Goal: Task Accomplishment & Management: Use online tool/utility

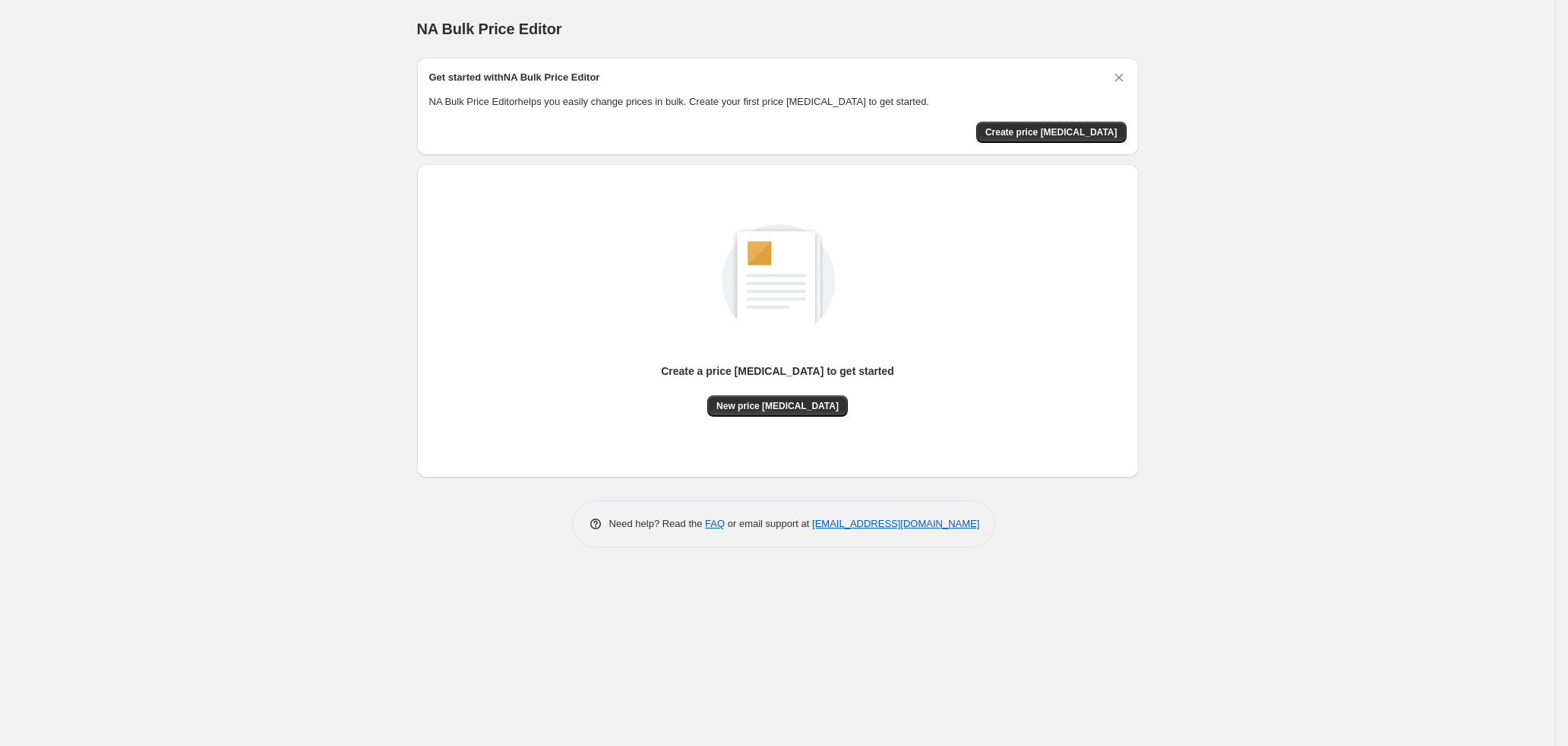
click at [284, 179] on div "NA Bulk Price Editor. This page is ready NA Bulk Price Editor Get started with …" at bounding box center [777, 373] width 1555 height 746
click at [234, 199] on div "NA Bulk Price Editor. This page is ready NA Bulk Price Editor Get started with …" at bounding box center [777, 373] width 1555 height 746
click at [795, 416] on div "Create a price change job to get started New price change job" at bounding box center [778, 320] width 697 height 289
click at [754, 396] on button "New price [MEDICAL_DATA]" at bounding box center [777, 406] width 140 height 21
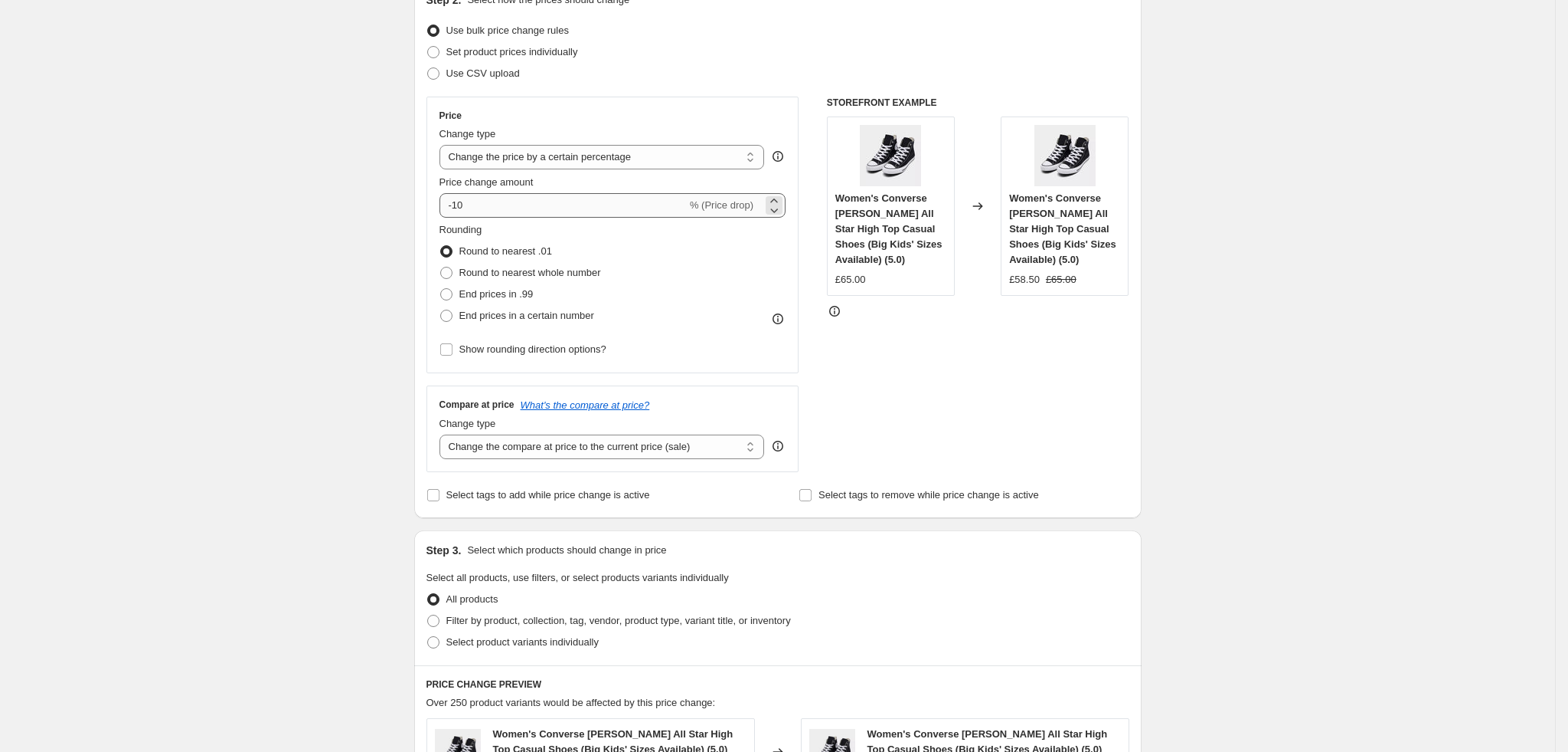
scroll to position [250, 0]
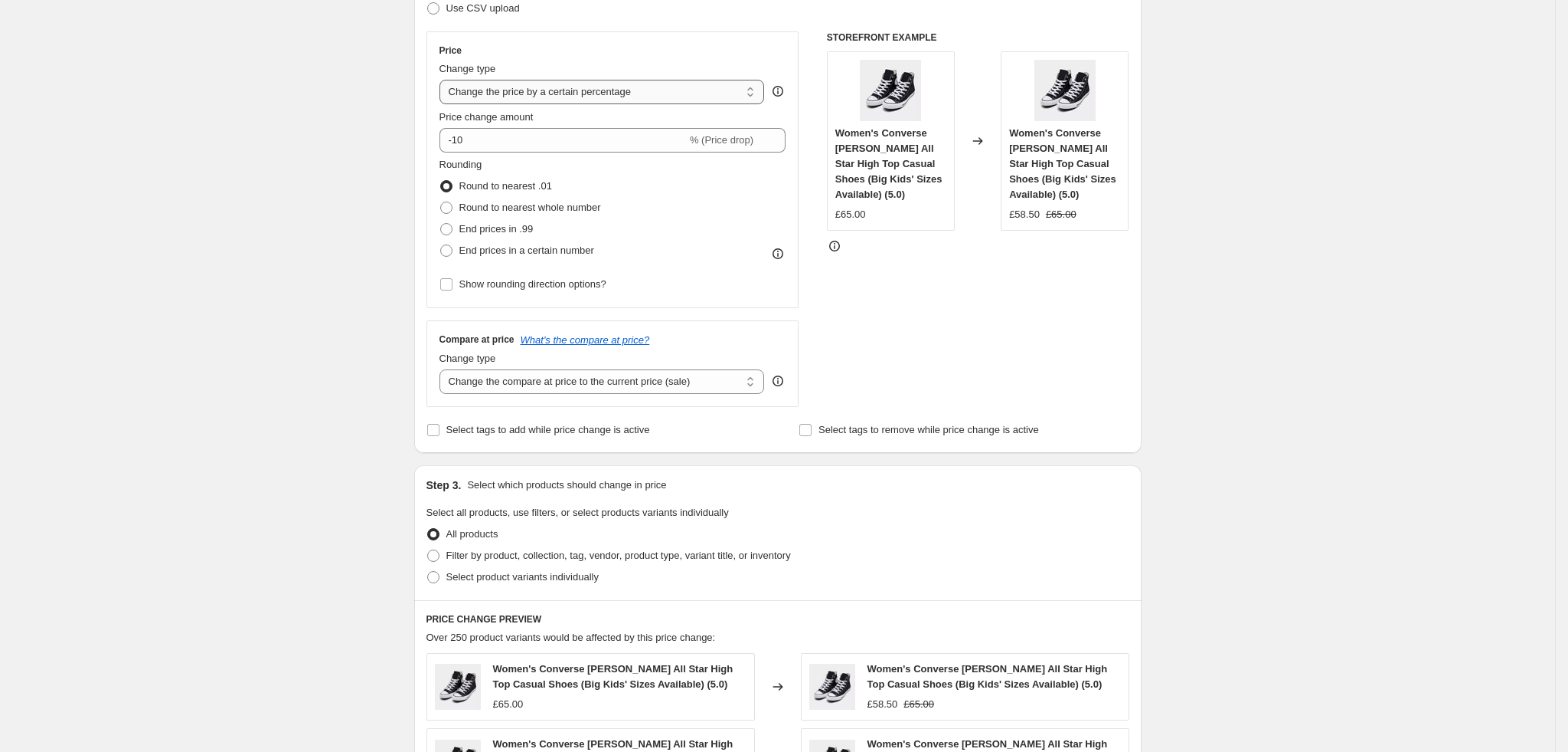
click at [723, 94] on select "Change the price to a certain amount Change the price by a certain amount Chang…" at bounding box center [602, 92] width 325 height 25
select select "pcap"
click at [445, 80] on select "Change the price to a certain amount Change the price by a certain amount Chang…" at bounding box center [602, 92] width 325 height 25
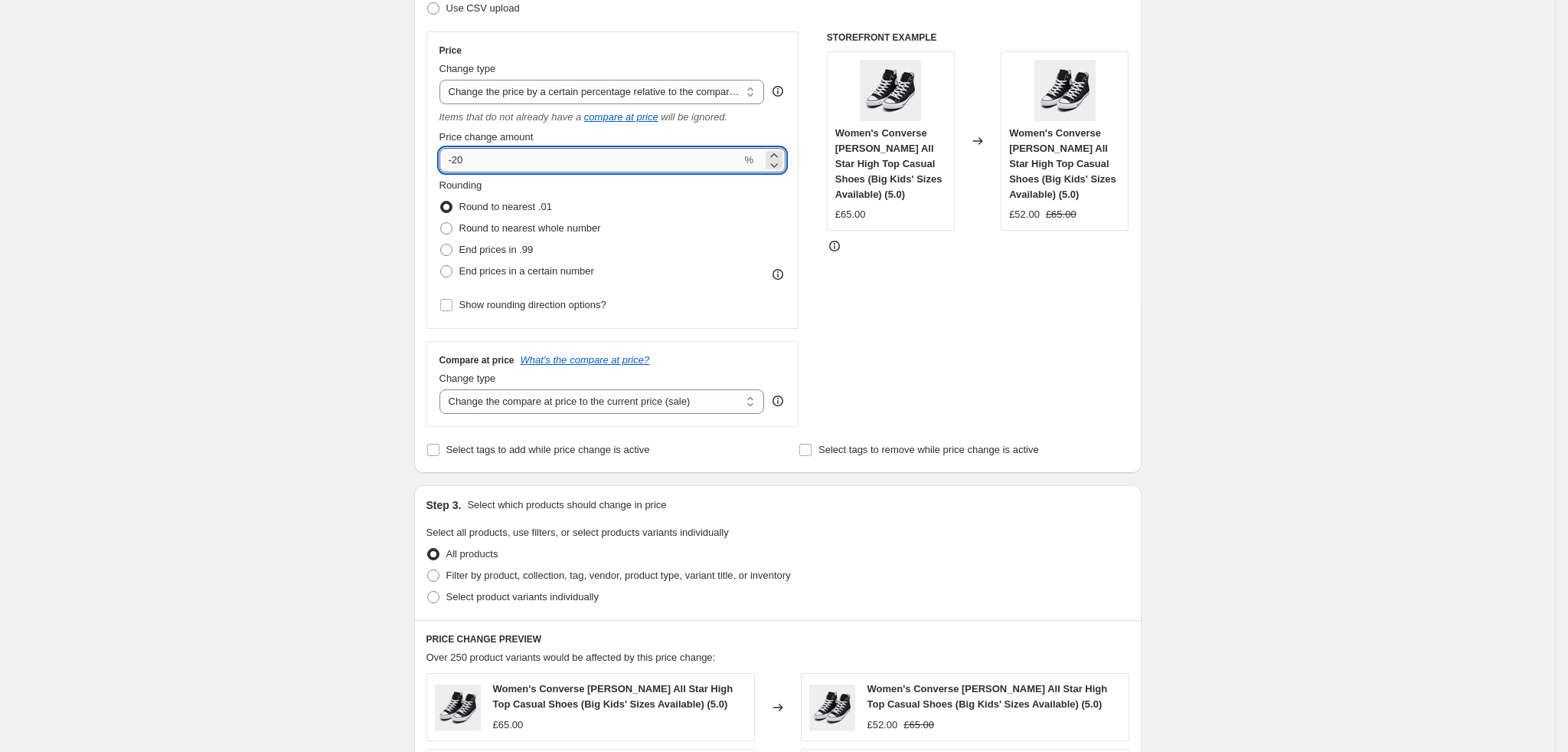
click at [569, 158] on input "-20" at bounding box center [591, 160] width 303 height 25
type input "-2"
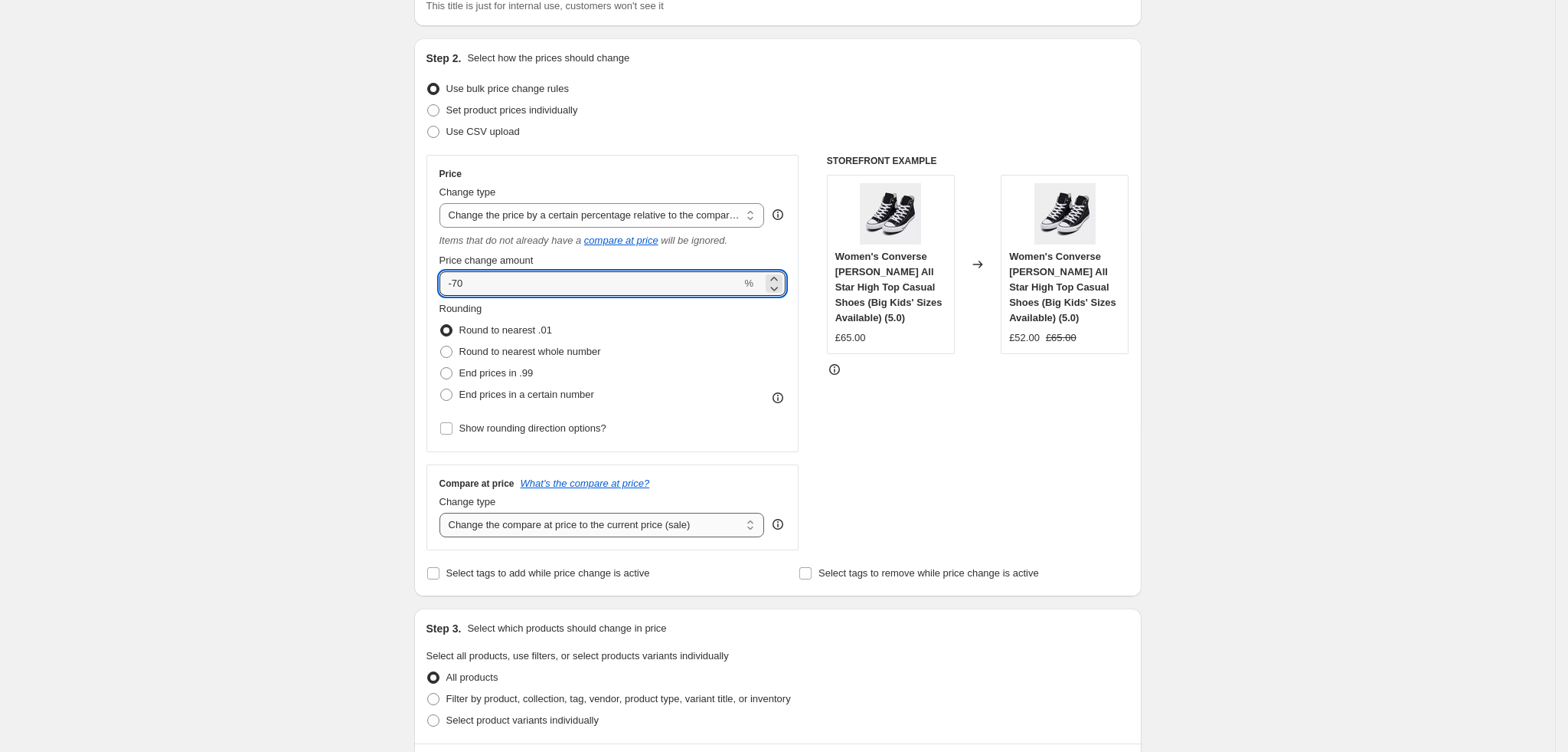
scroll to position [125, 0]
type input "-70"
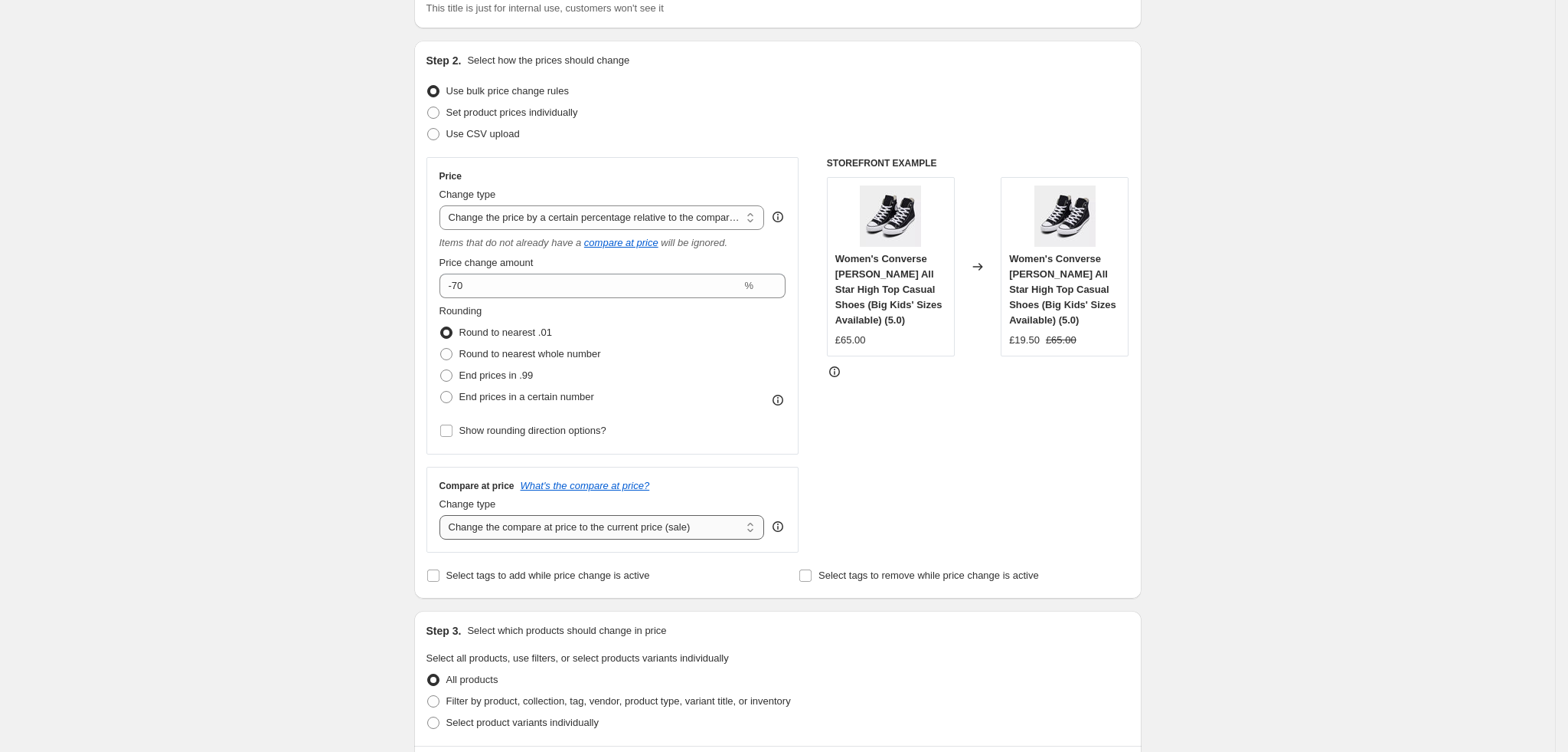
click at [562, 532] on select "Change the compare at price to the current price (sale) Change the compare at p…" at bounding box center [602, 527] width 325 height 25
select select "no_change"
click at [445, 516] on select "Change the compare at price to the current price (sale) Change the compare at p…" at bounding box center [602, 527] width 325 height 25
click at [998, 508] on div "STOREFRONT EXAMPLE Women's Converse Chuck Taylor All Star High Top Casual Shoes…" at bounding box center [979, 355] width 303 height 396
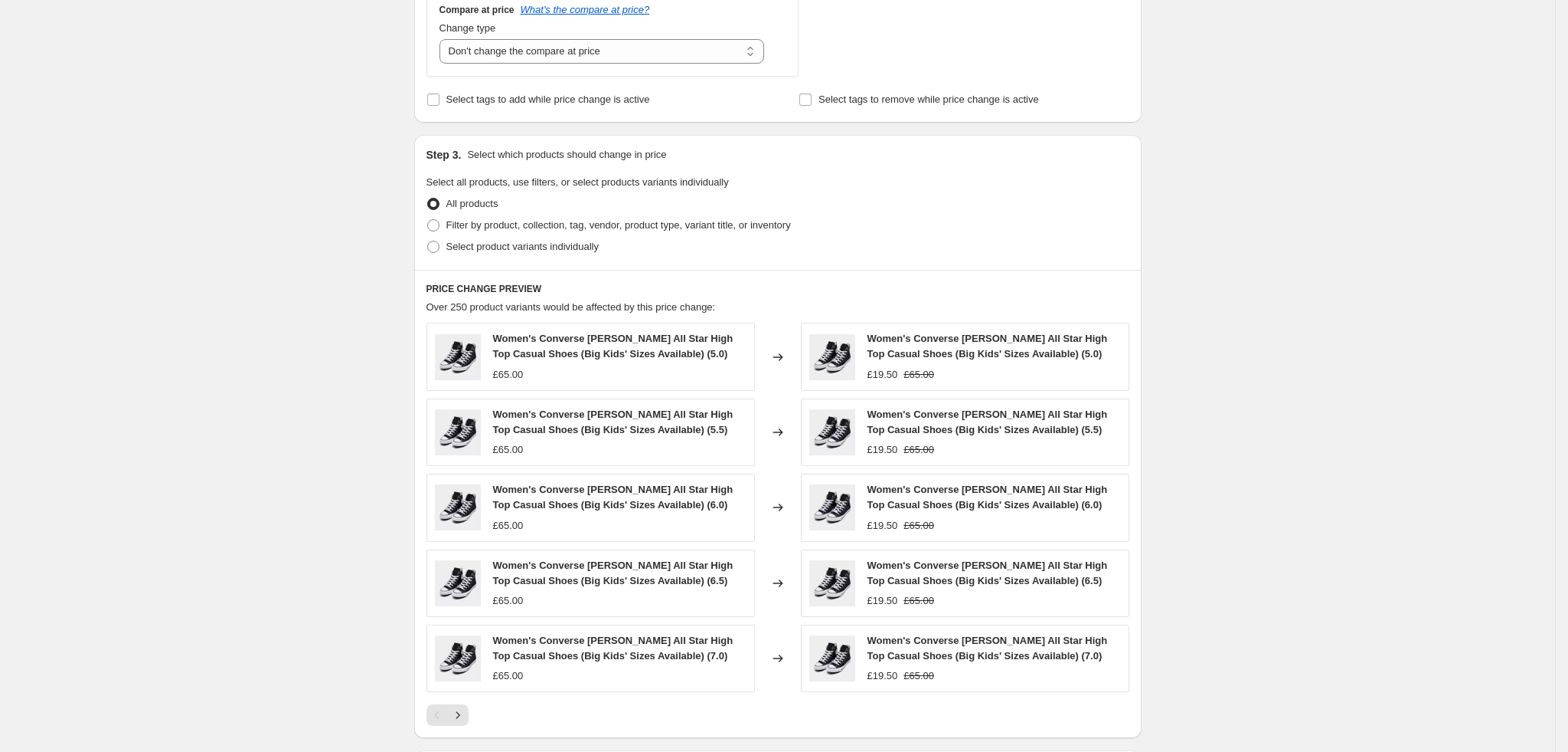
scroll to position [829, 0]
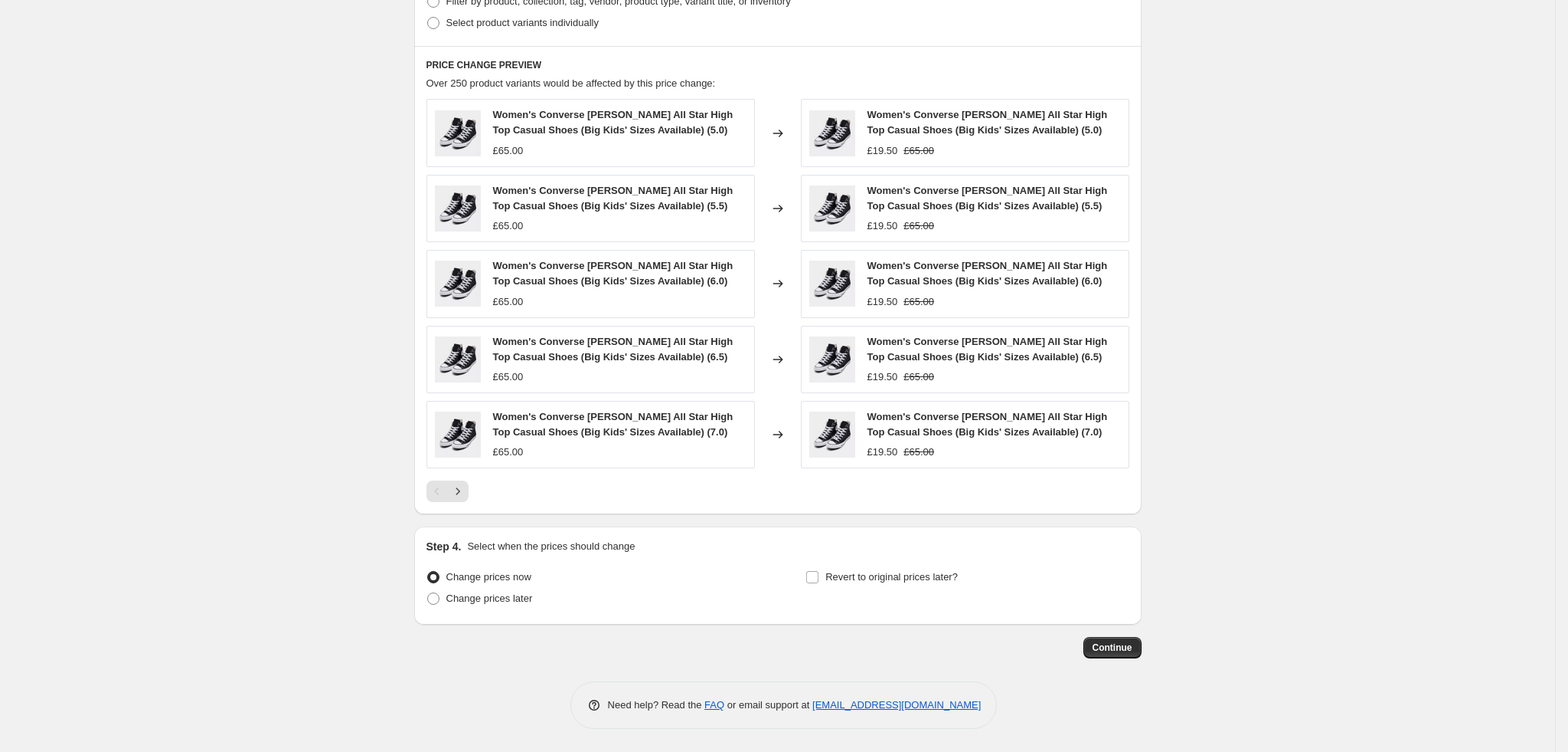
click at [1009, 533] on div "Step 4. Select when the prices should change Change prices now Change prices la…" at bounding box center [778, 575] width 728 height 98
click at [1120, 650] on span "Continue" at bounding box center [1113, 648] width 40 height 12
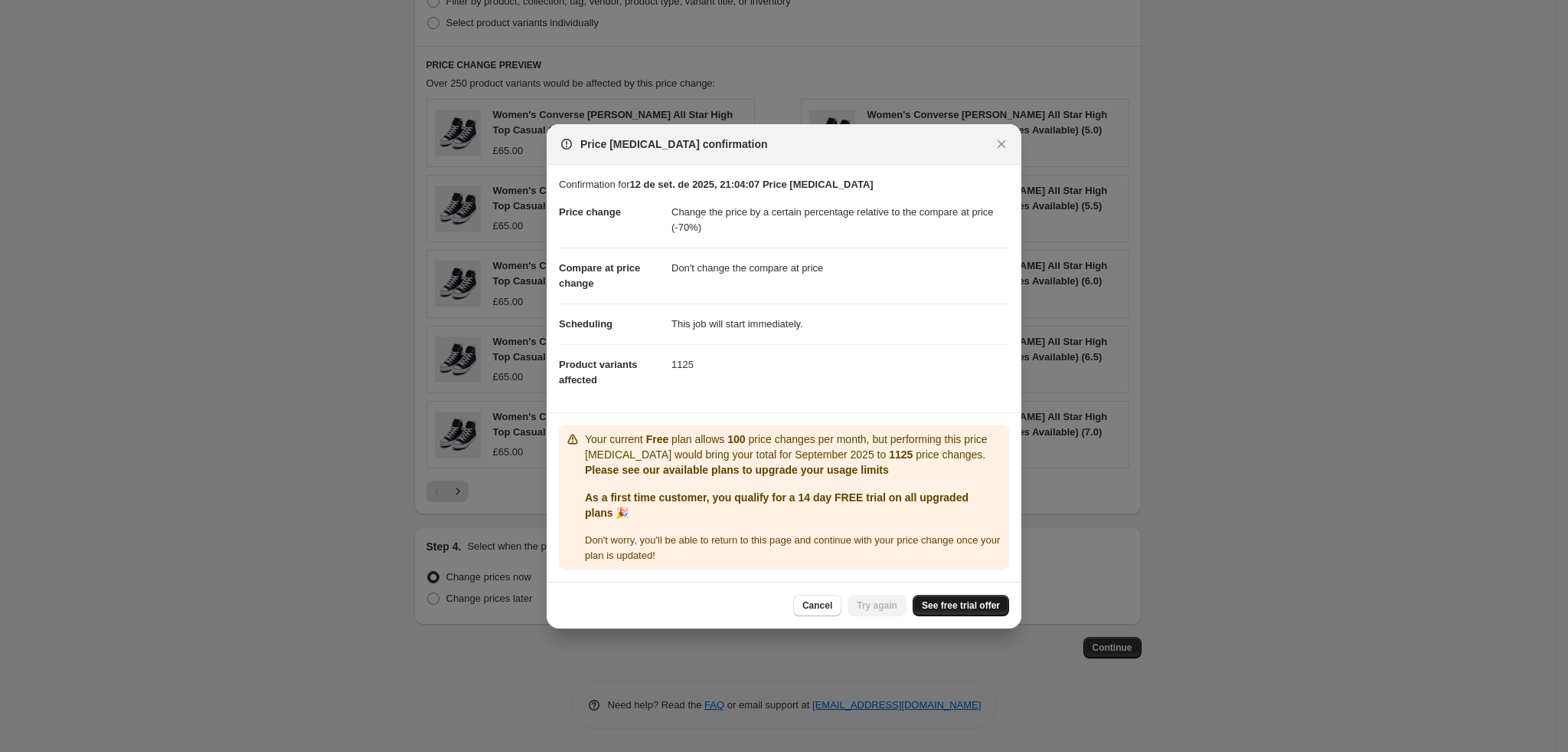
click at [952, 600] on span "See free trial offer" at bounding box center [961, 605] width 78 height 12
click at [925, 516] on p "As a first time customer, you qualify for a 14 day FREE trial on all upgraded p…" at bounding box center [793, 505] width 418 height 31
click at [971, 601] on span "See free trial offer" at bounding box center [961, 605] width 78 height 12
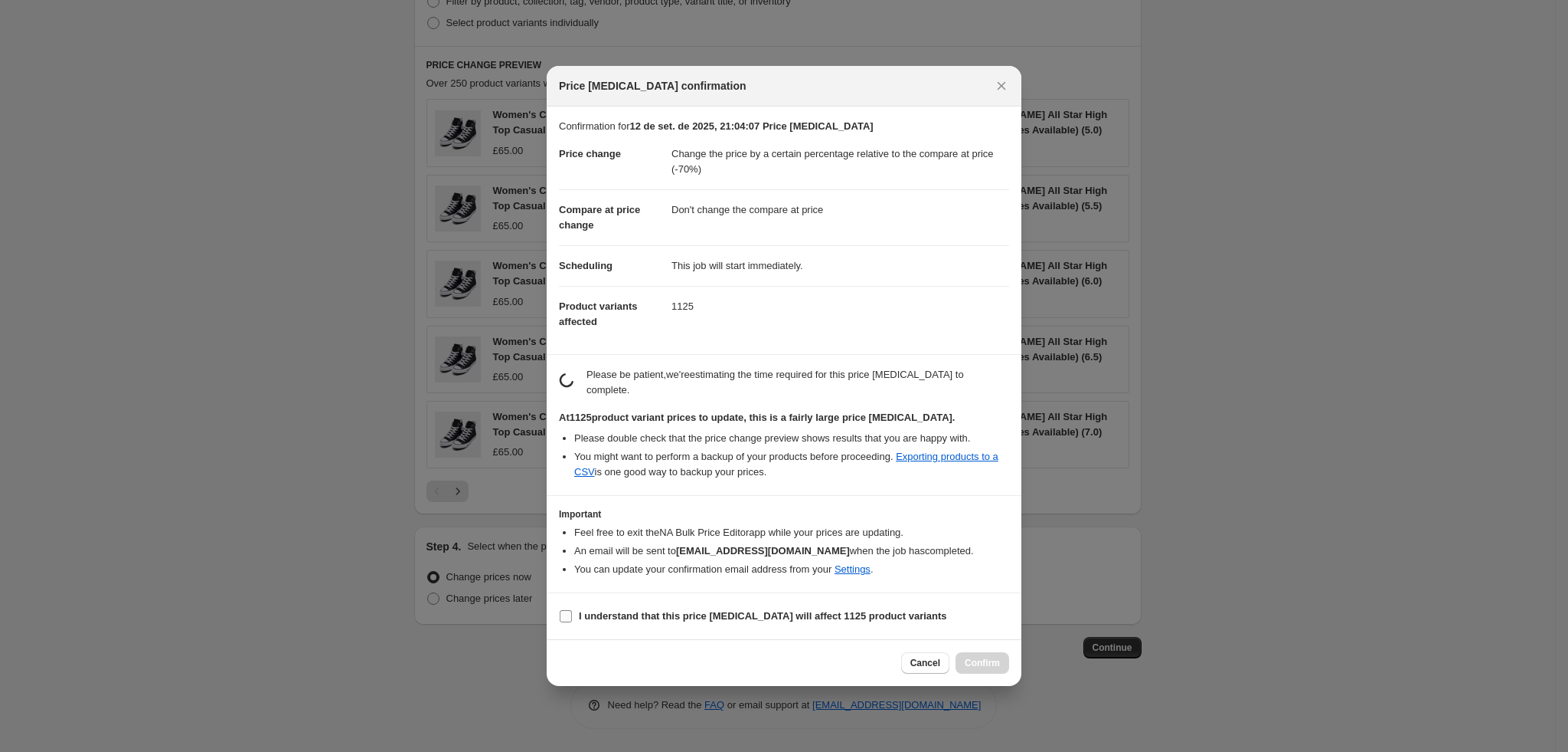
click at [765, 610] on b "I understand that this price change job will affect 1125 product variants" at bounding box center [762, 615] width 368 height 12
click at [572, 610] on input "I understand that this price change job will affect 1125 product variants" at bounding box center [566, 616] width 12 height 12
checkbox input "true"
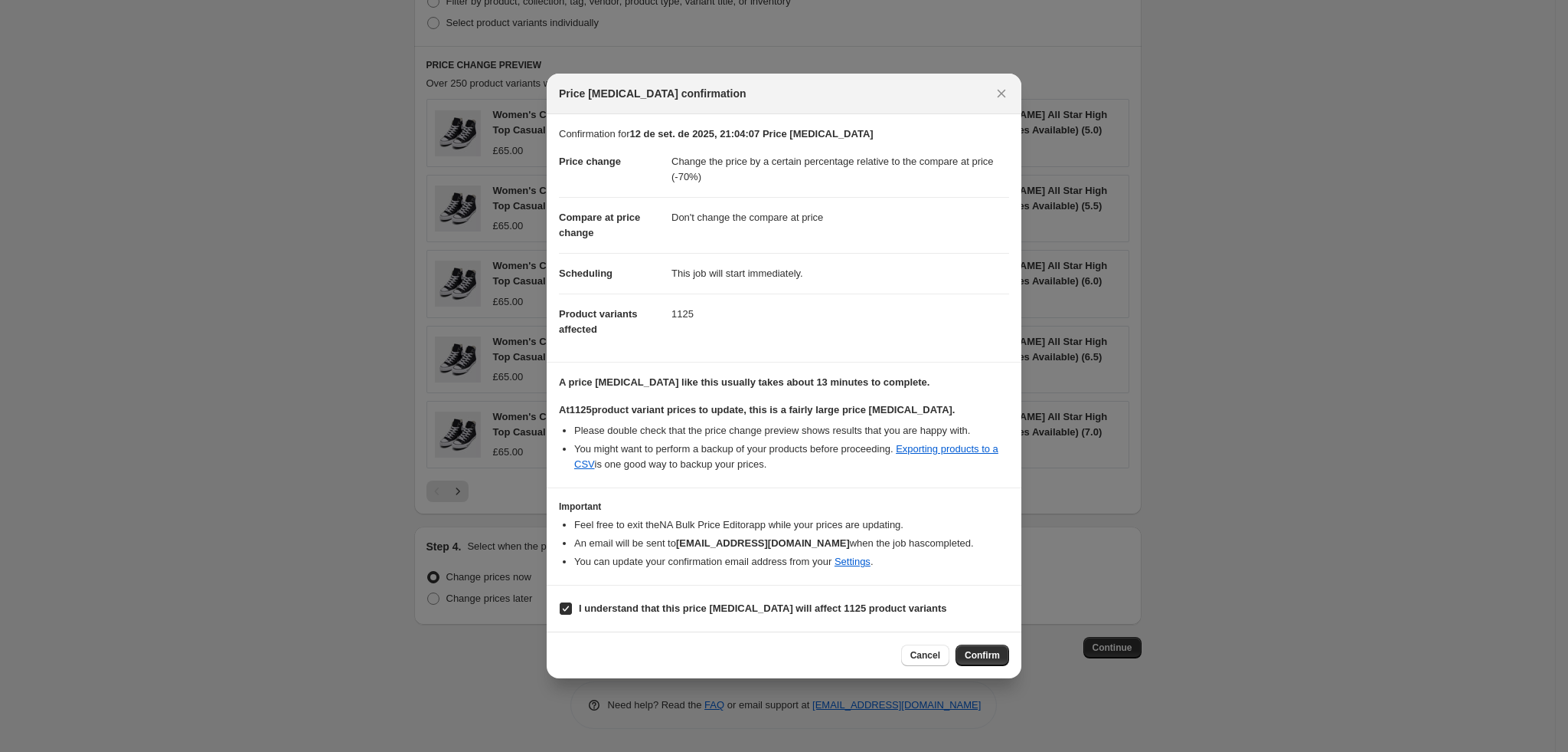
click at [977, 652] on span "Confirm" at bounding box center [983, 655] width 36 height 12
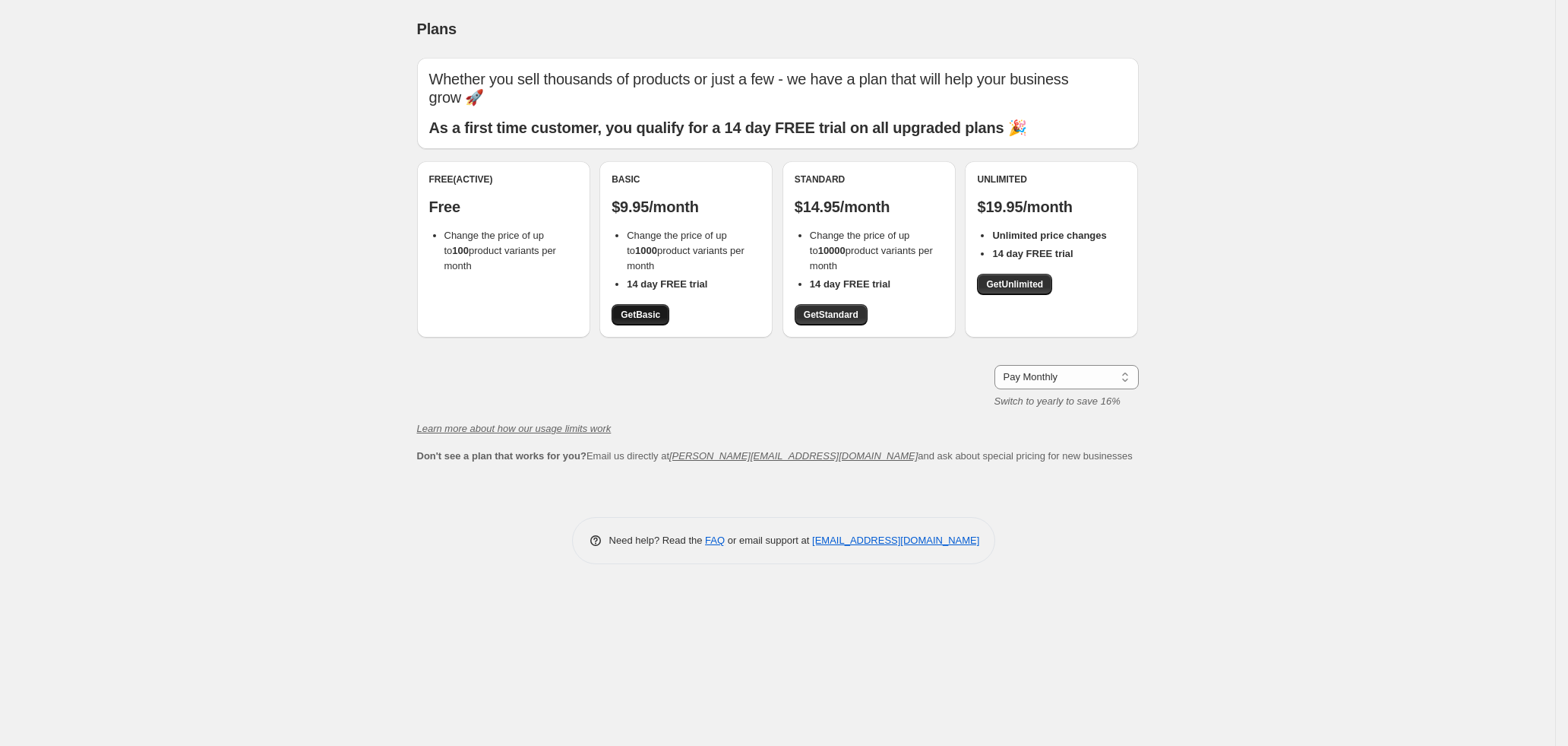
click at [651, 320] on span "Get Basic" at bounding box center [641, 314] width 40 height 12
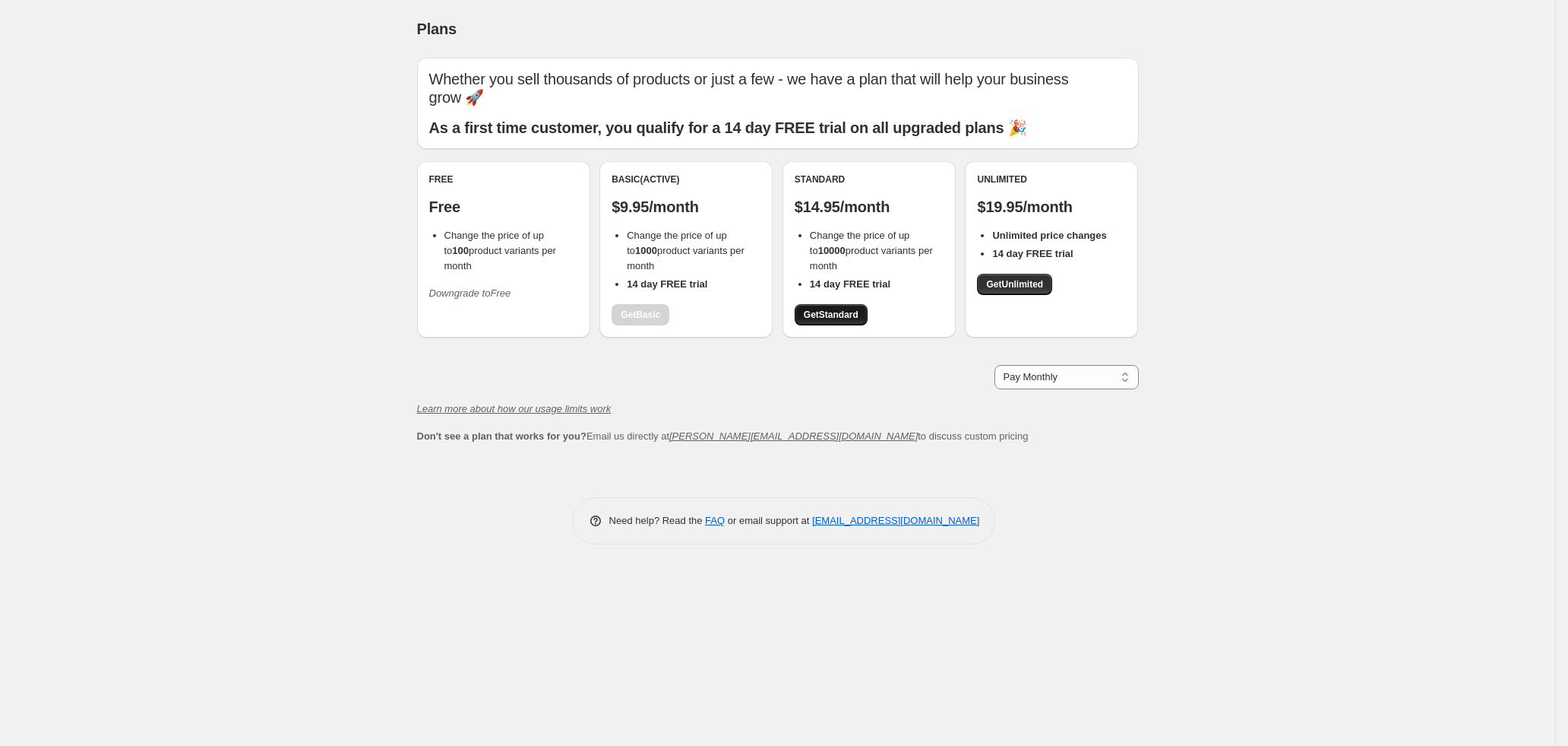
click at [823, 311] on span "Get Standard" at bounding box center [831, 314] width 54 height 12
